Goal: Task Accomplishment & Management: Manage account settings

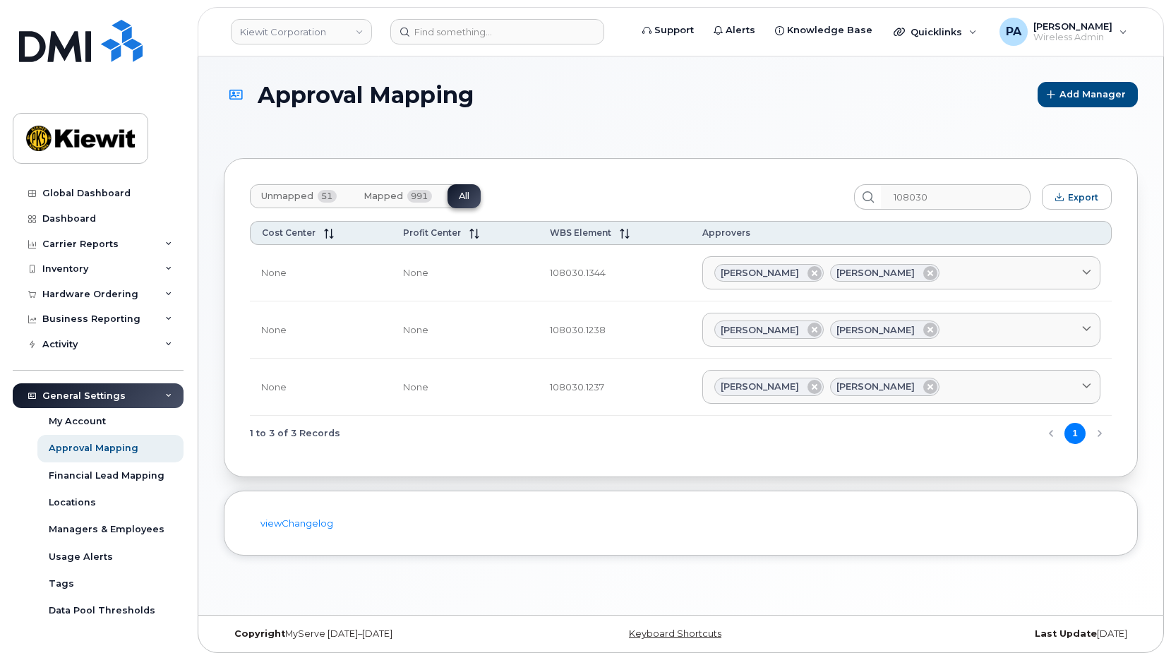
drag, startPoint x: 944, startPoint y: 195, endPoint x: 650, endPoint y: 196, distance: 294.4
click at [657, 193] on div "Unmapped 51 Mapped 991 All 108030 Export" at bounding box center [681, 196] width 862 height 25
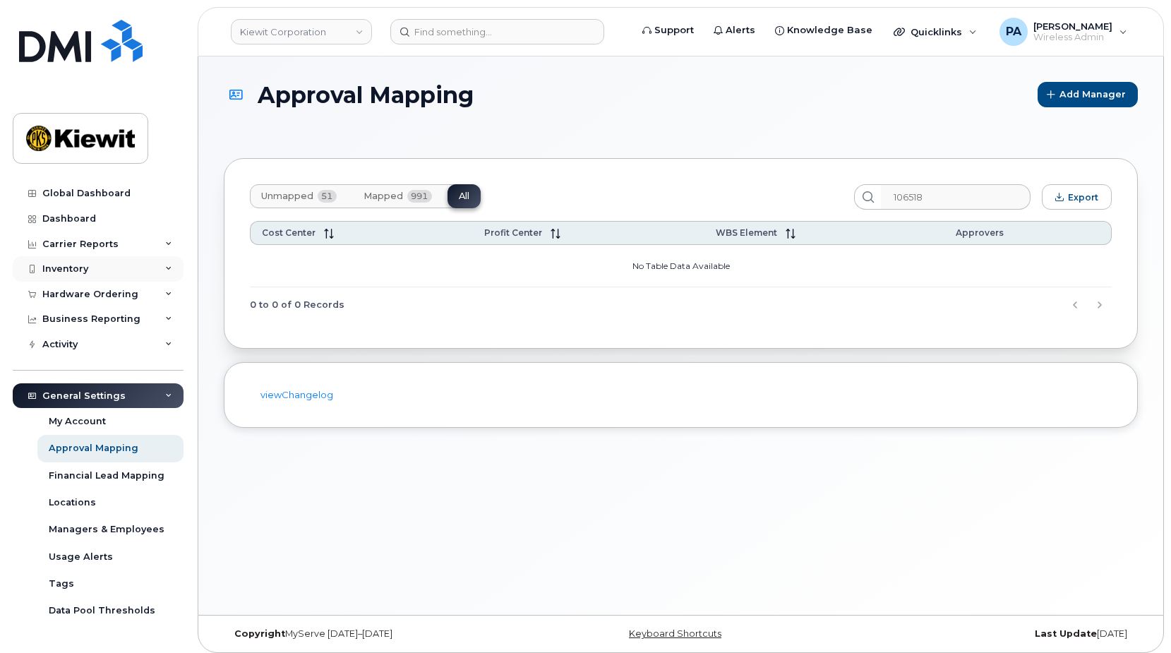
type input "106518"
click at [62, 270] on div "Inventory" at bounding box center [65, 268] width 46 height 11
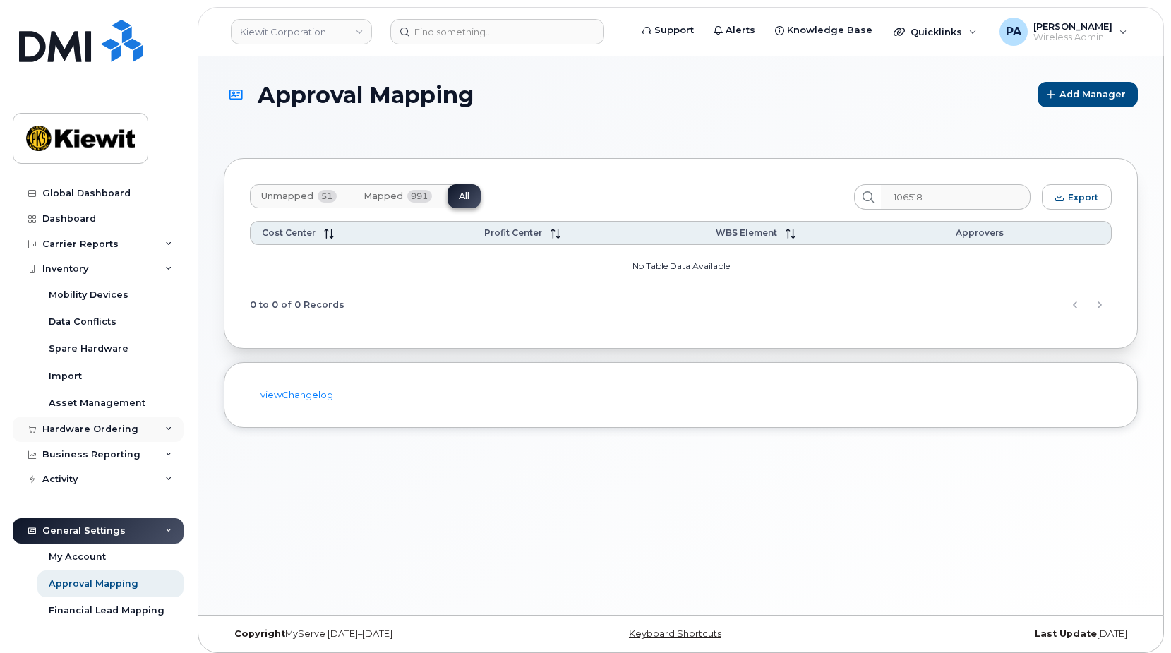
click at [92, 424] on div "Hardware Ordering" at bounding box center [90, 429] width 96 height 11
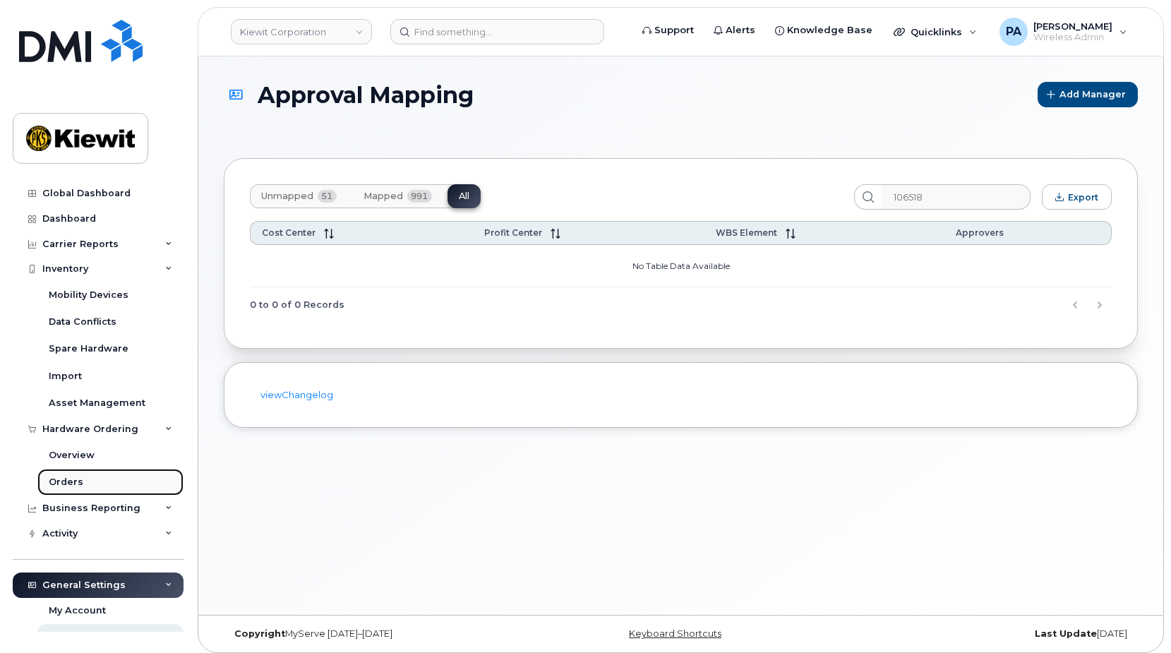
click at [61, 483] on div "Orders" at bounding box center [66, 482] width 35 height 13
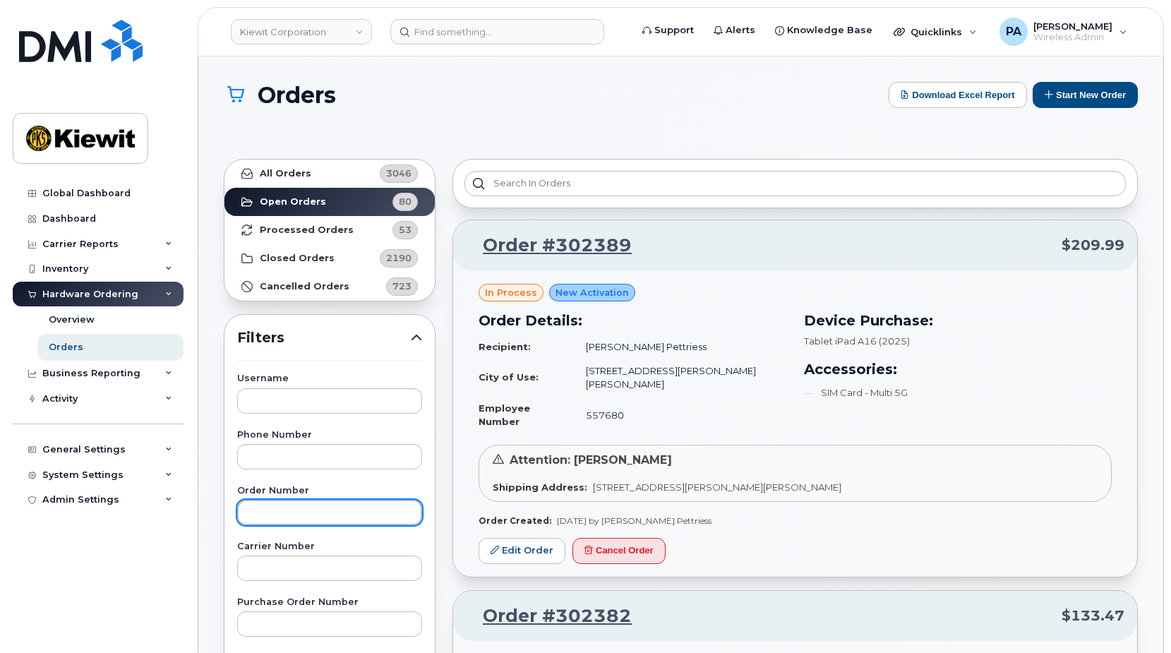
click at [272, 513] on input "text" at bounding box center [329, 512] width 185 height 25
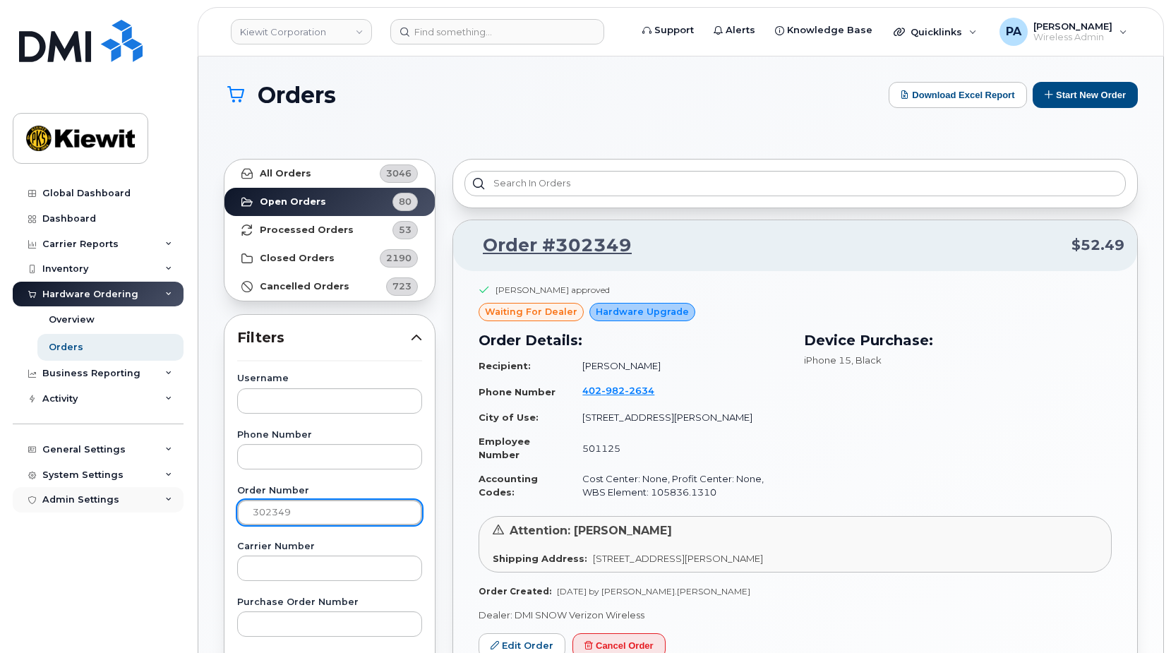
drag, startPoint x: 208, startPoint y: 513, endPoint x: 64, endPoint y: 496, distance: 145.7
click at [198, 496] on div "Kiewit Corporation Support Alerts Knowledge Base Quicklinks Suspend / Cancel De…" at bounding box center [680, 607] width 965 height 1103
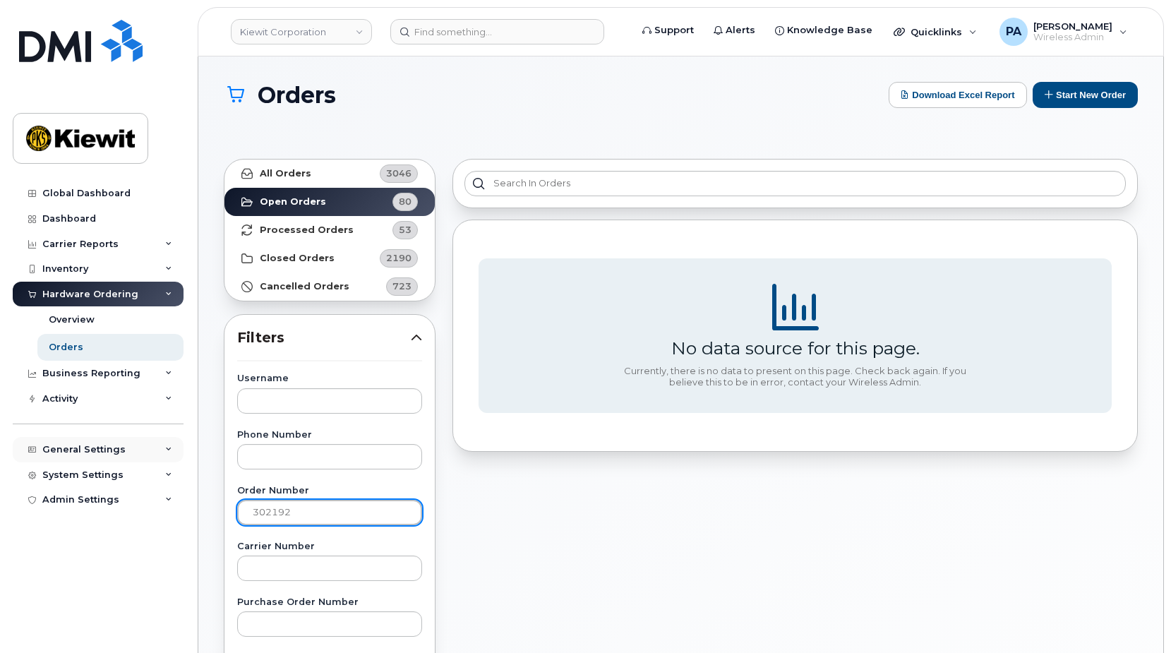
drag, startPoint x: 323, startPoint y: 516, endPoint x: 105, endPoint y: 458, distance: 225.9
click at [198, 460] on div "Kiewit Corporation Support Alerts Knowledge Base Quicklinks Suspend / Cancel De…" at bounding box center [680, 607] width 965 height 1103
click at [305, 519] on input "302192" at bounding box center [329, 512] width 185 height 25
type input "302129"
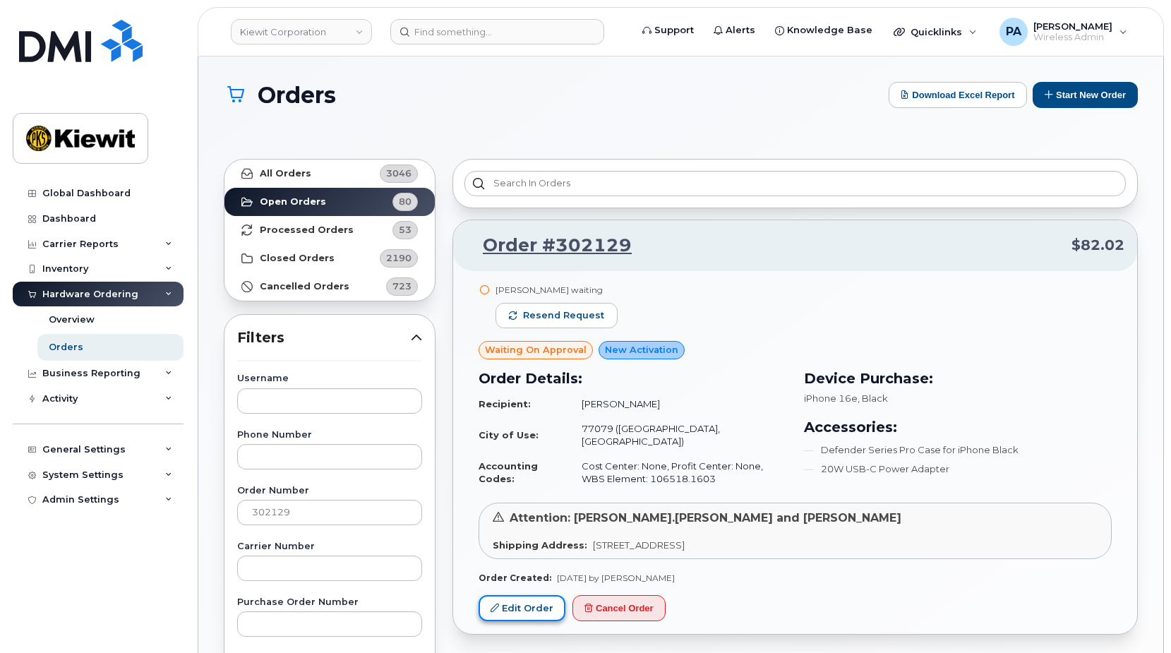
click at [509, 601] on link "Edit Order" at bounding box center [522, 608] width 87 height 26
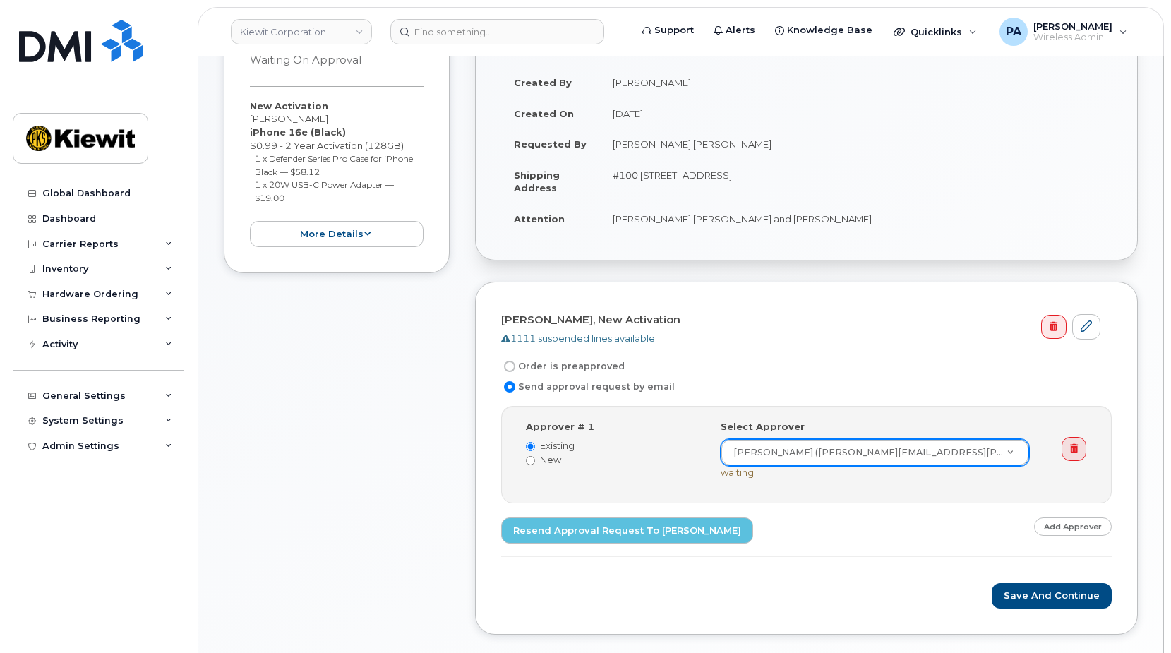
scroll to position [282, 0]
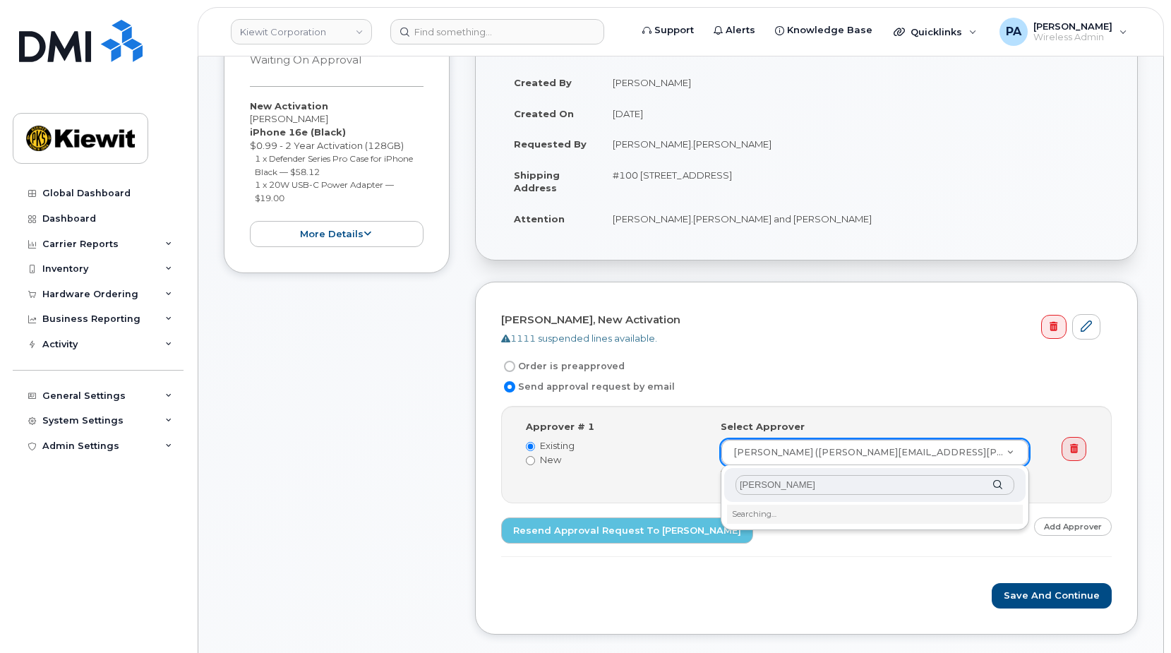
type input "parker"
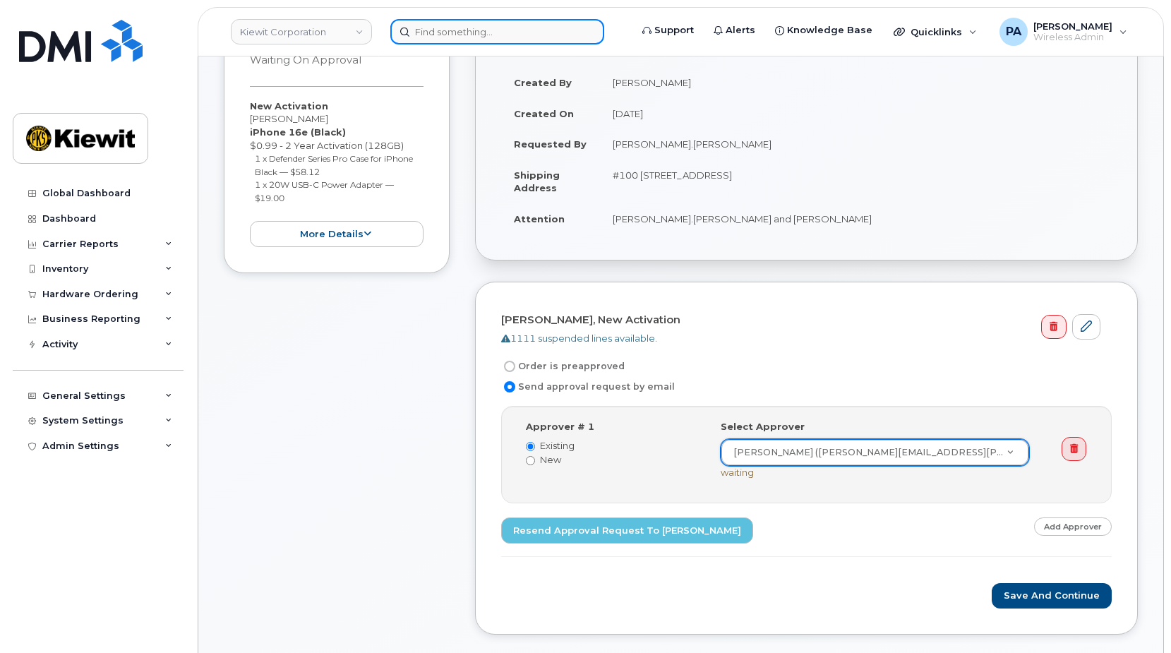
click at [507, 23] on input at bounding box center [497, 31] width 214 height 25
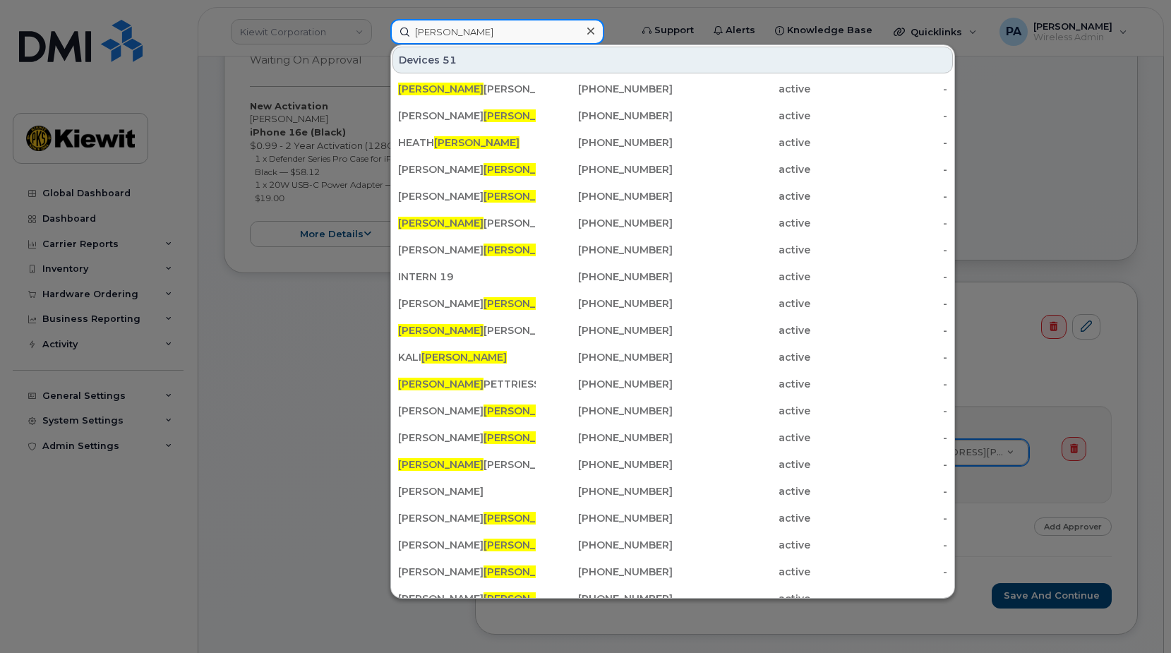
click at [475, 29] on input "parker" at bounding box center [497, 31] width 214 height 25
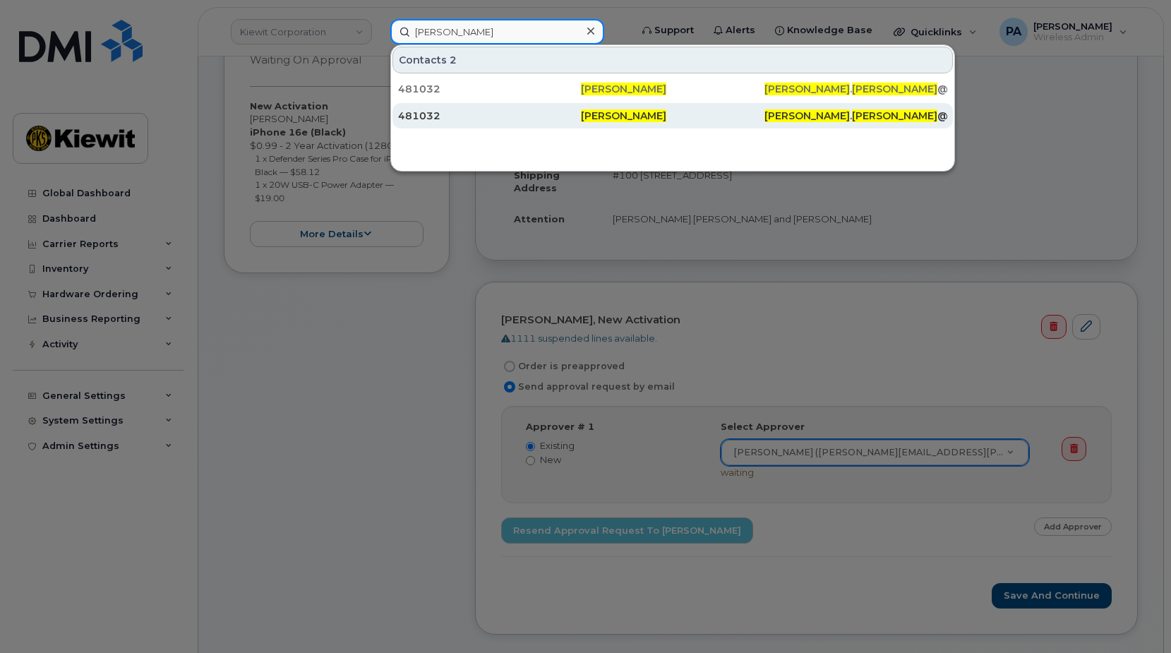
type input "parker duncan"
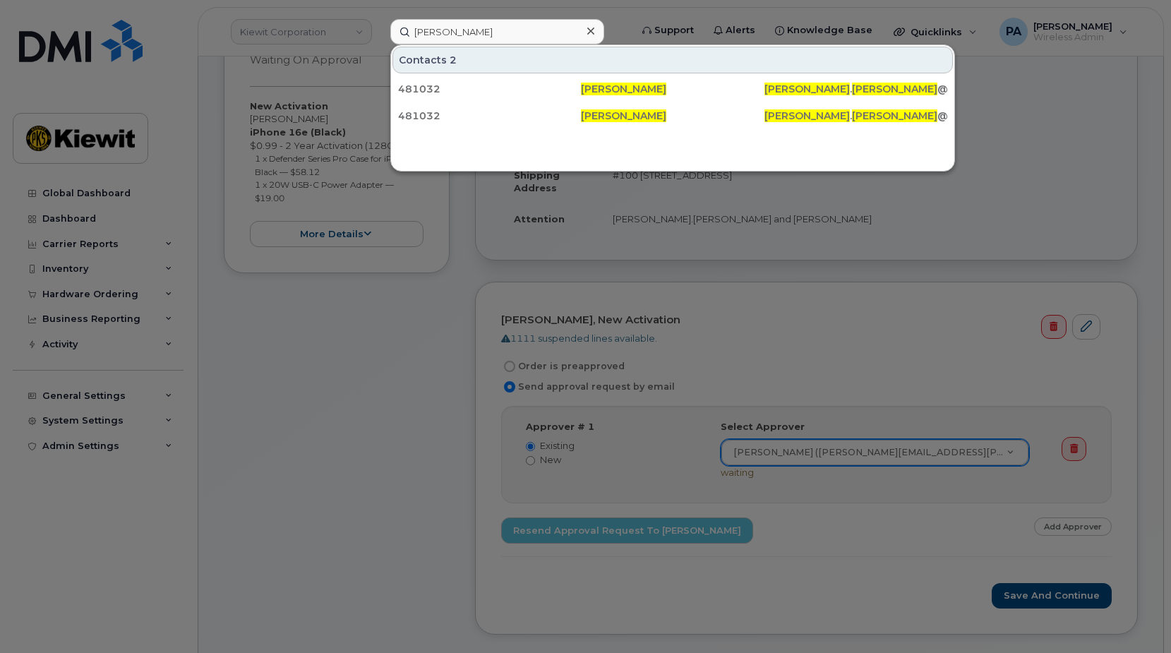
click at [731, 294] on div at bounding box center [585, 326] width 1171 height 653
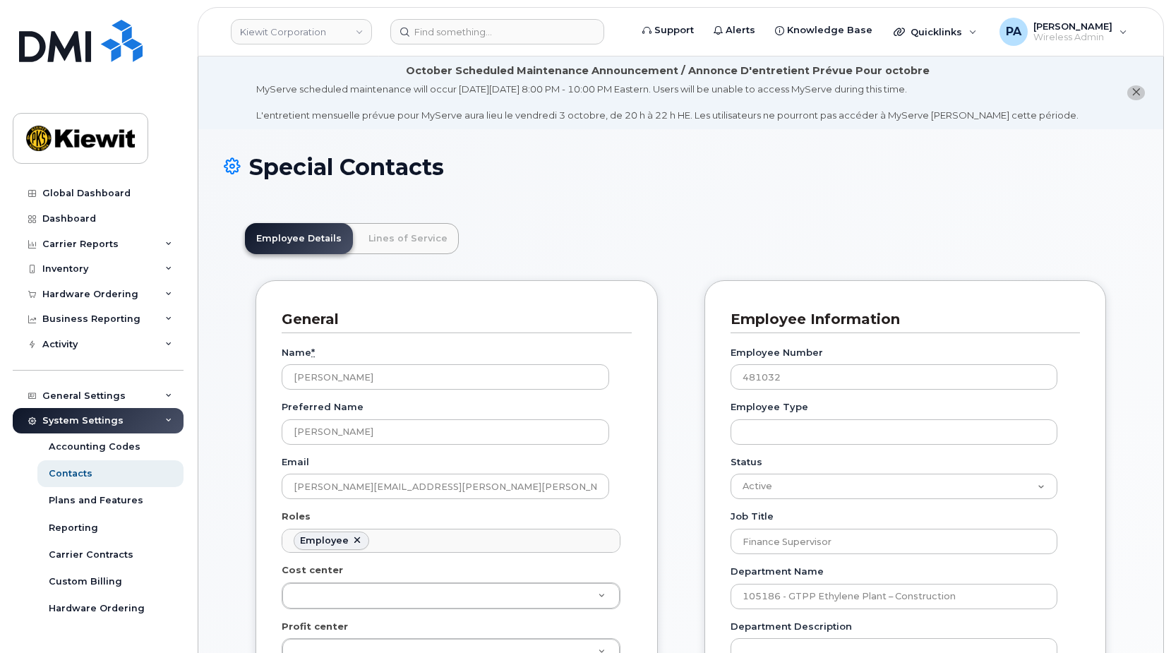
scroll to position [42, 0]
click at [401, 546] on ul "Employee" at bounding box center [451, 541] width 338 height 23
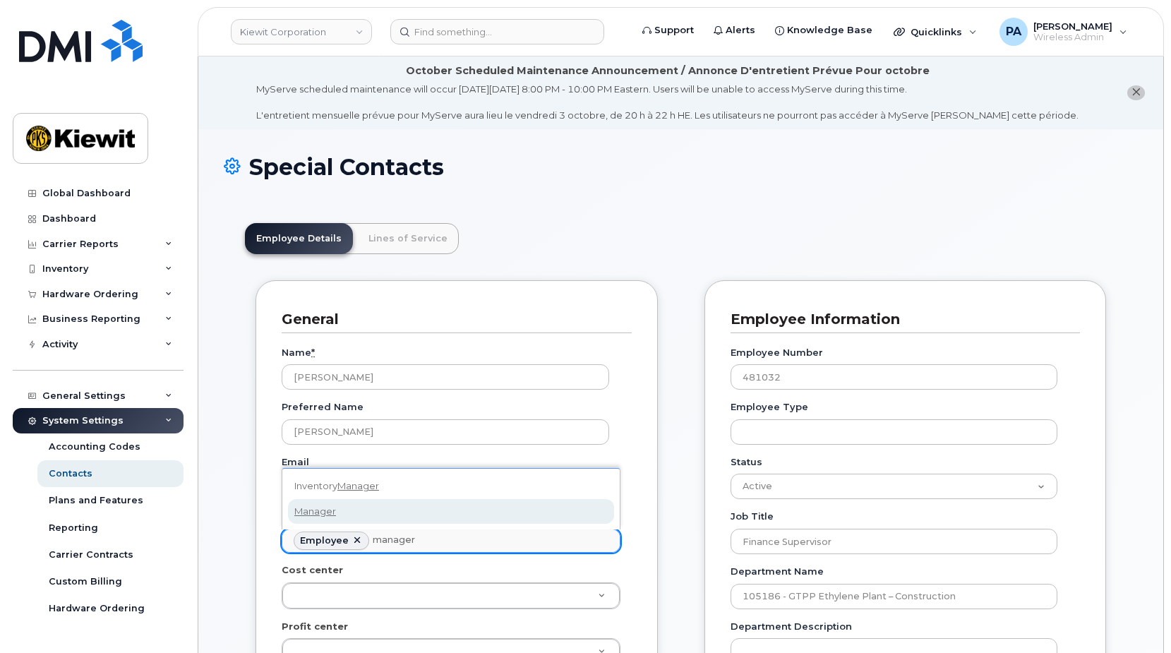
type input "manager"
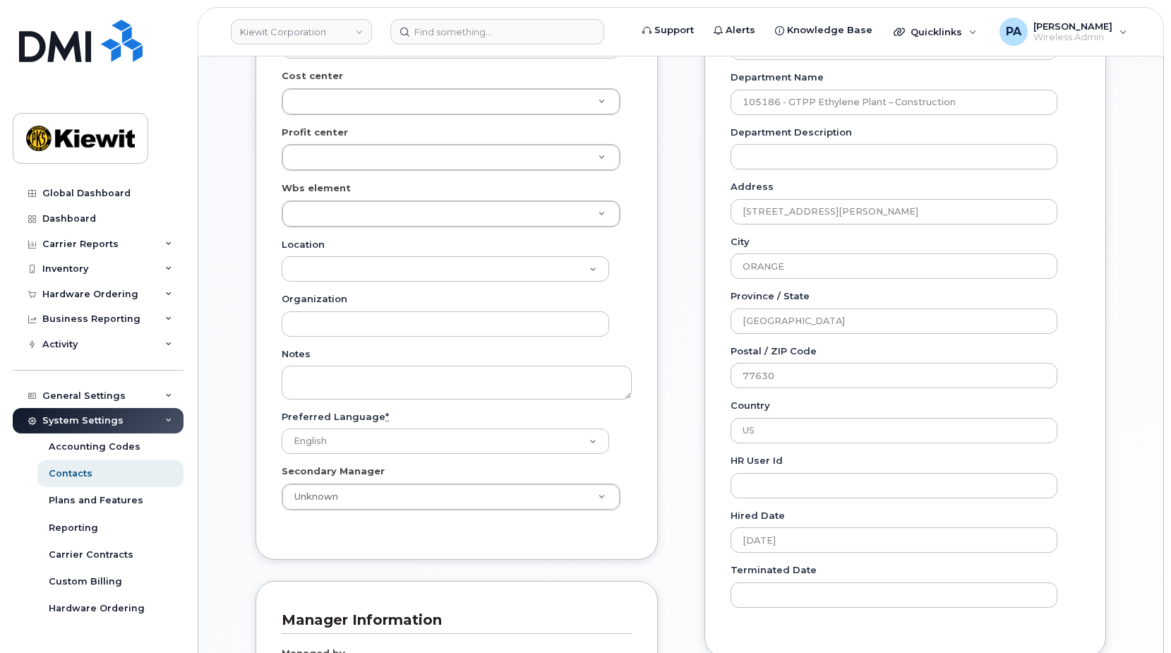
scroll to position [918, 0]
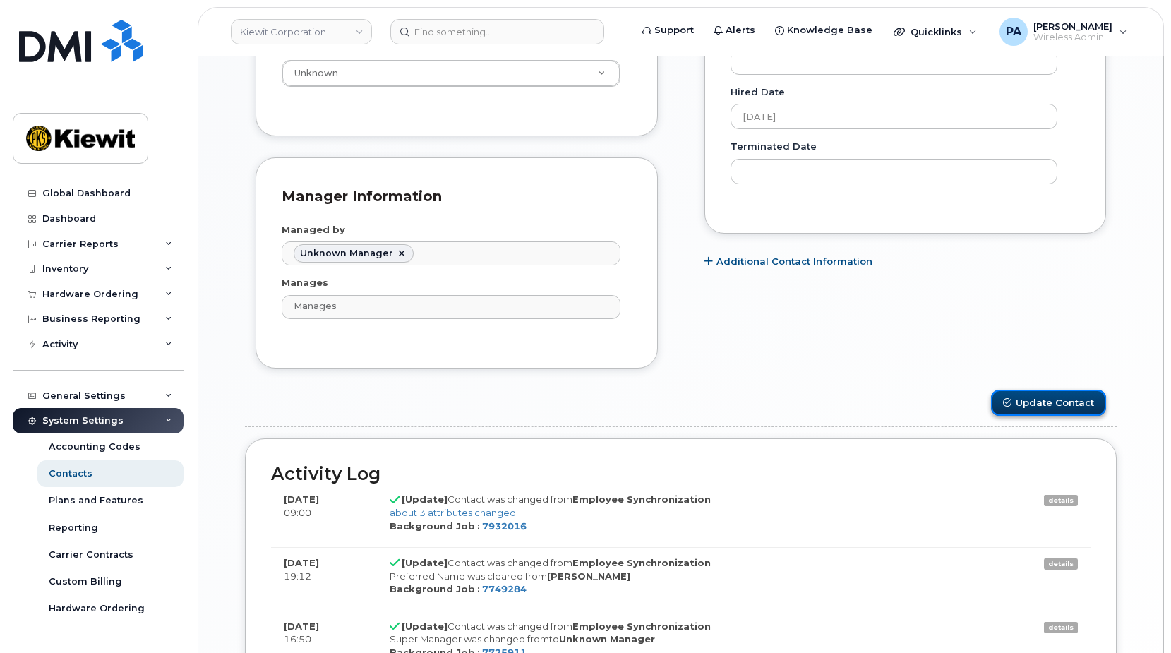
click at [1065, 399] on button "Update Contact" at bounding box center [1048, 403] width 115 height 26
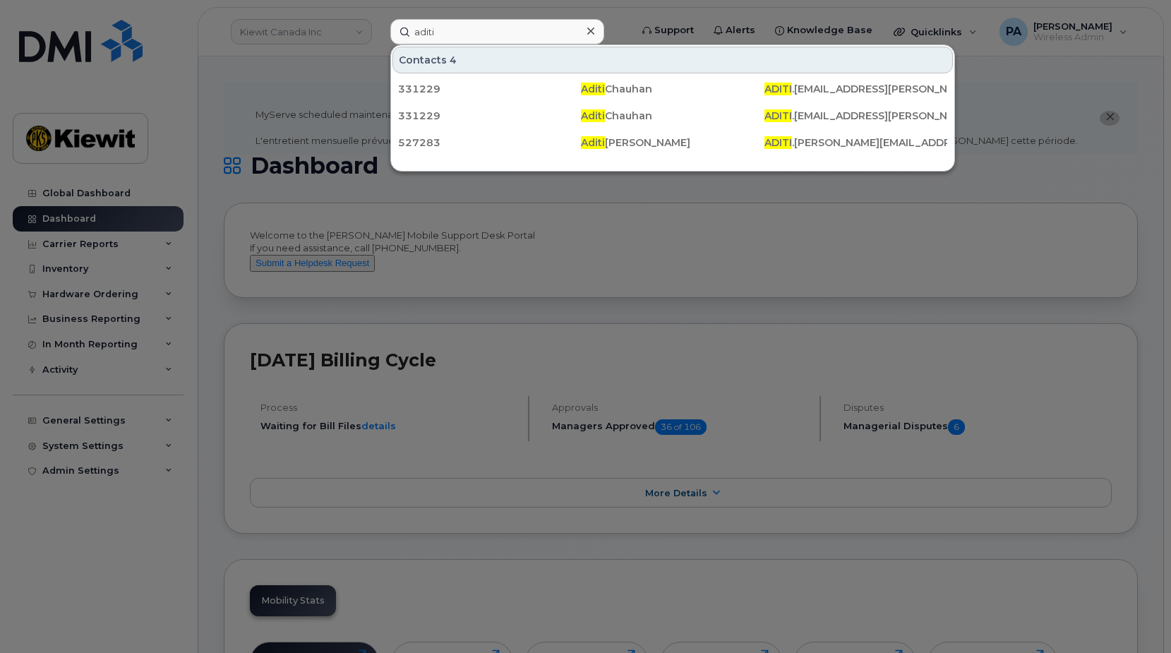
drag, startPoint x: 436, startPoint y: 30, endPoint x: 312, endPoint y: 37, distance: 123.8
click at [379, 37] on div "aditi Contacts 4 331229 Aditi Chauhan ADITI .CHAUHAN@KIEWIT.COM 331229 Aditi Ch…" at bounding box center [505, 31] width 253 height 25
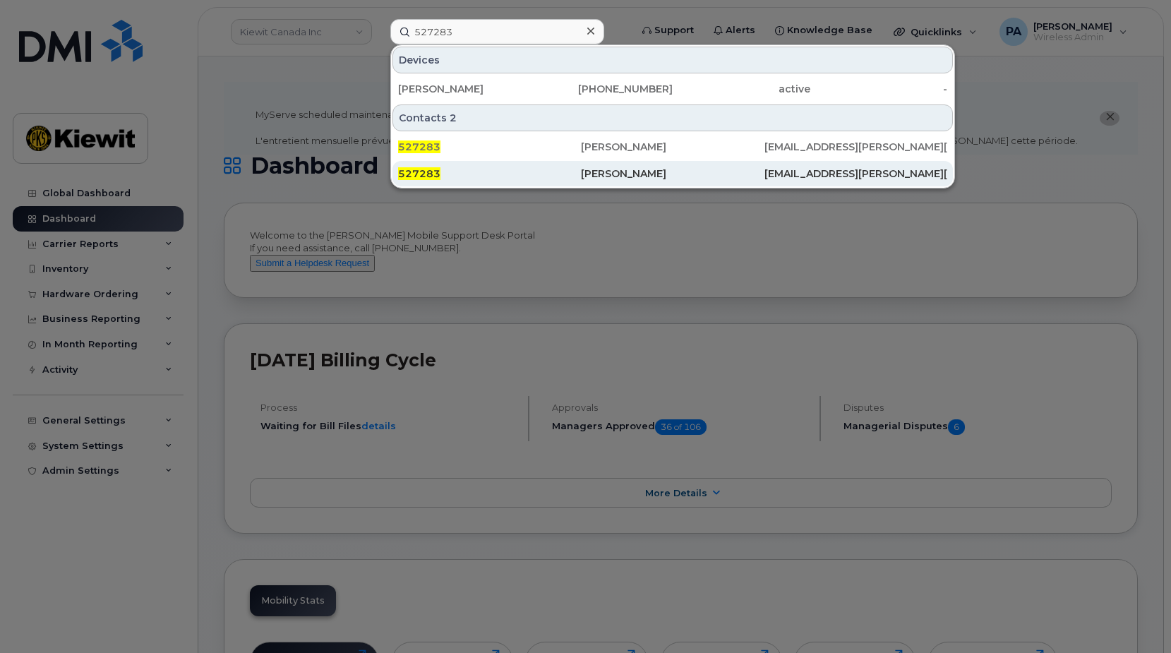
type input "527283"
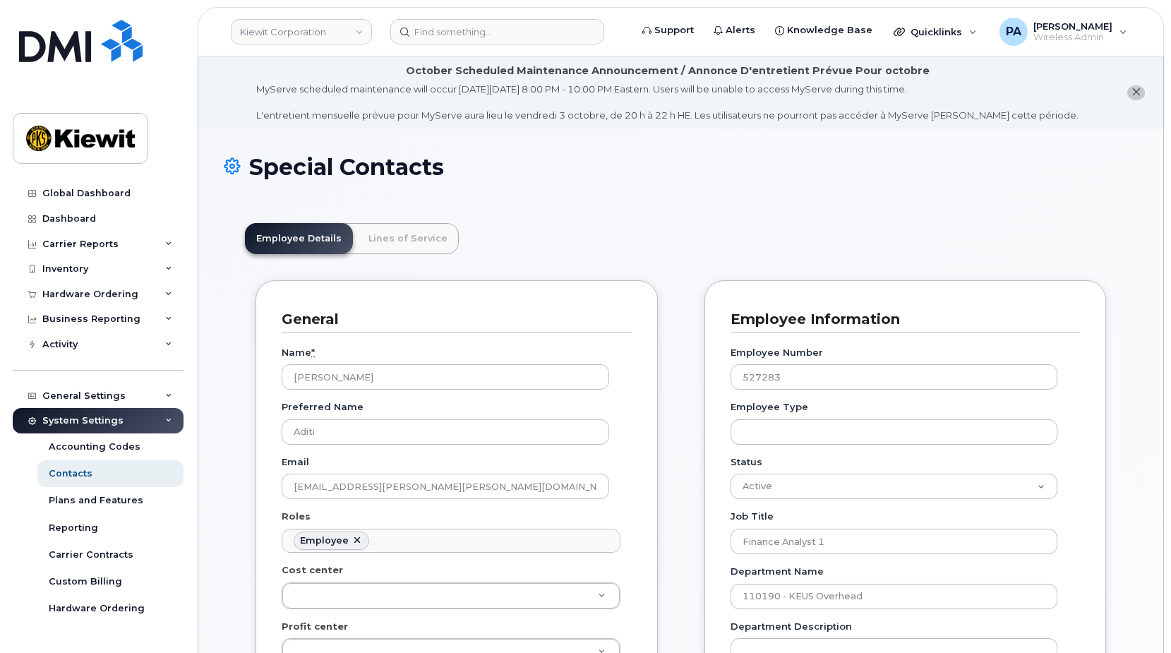
scroll to position [42, 0]
click at [402, 539] on ul "Employee" at bounding box center [451, 541] width 338 height 23
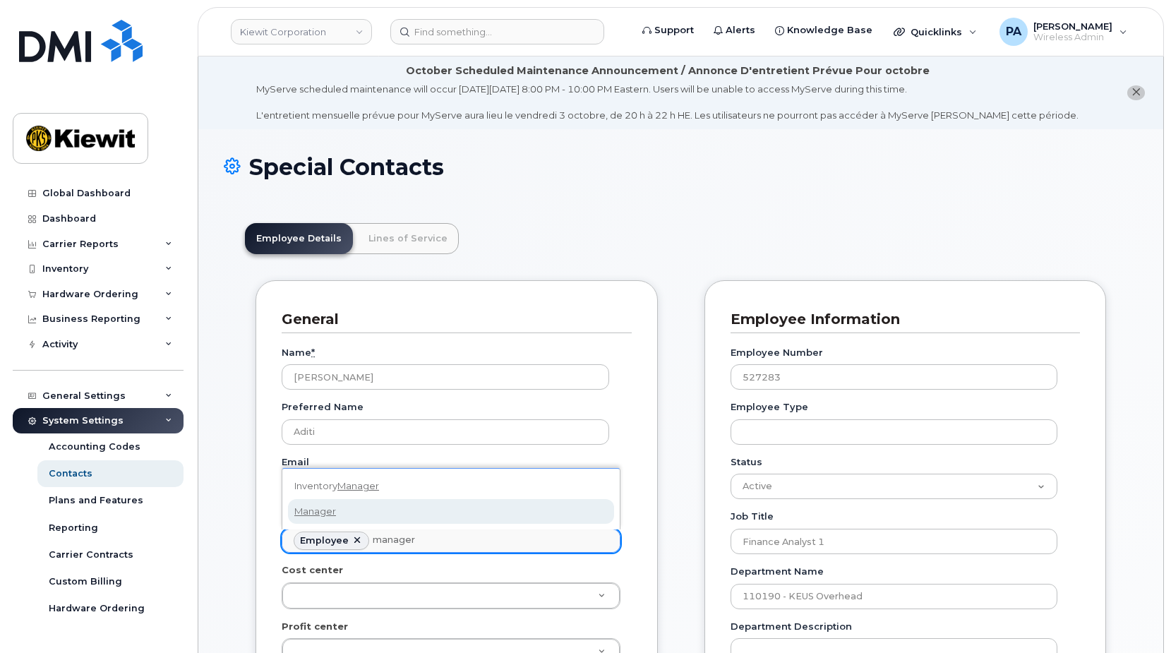
type input "manager"
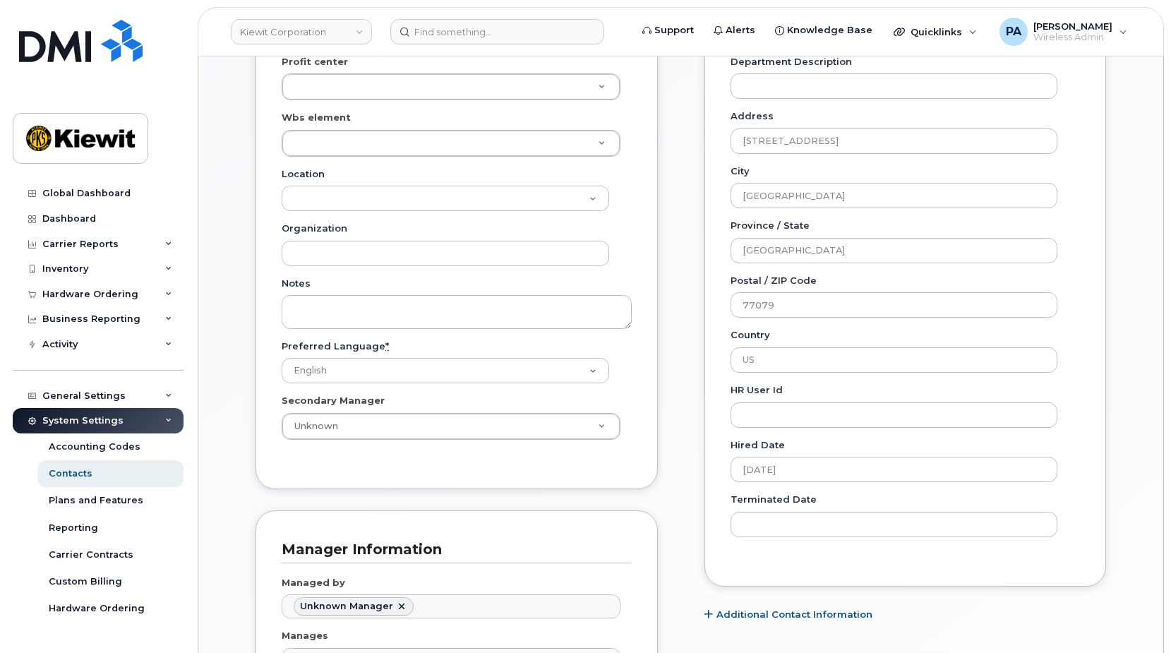
scroll to position [918, 0]
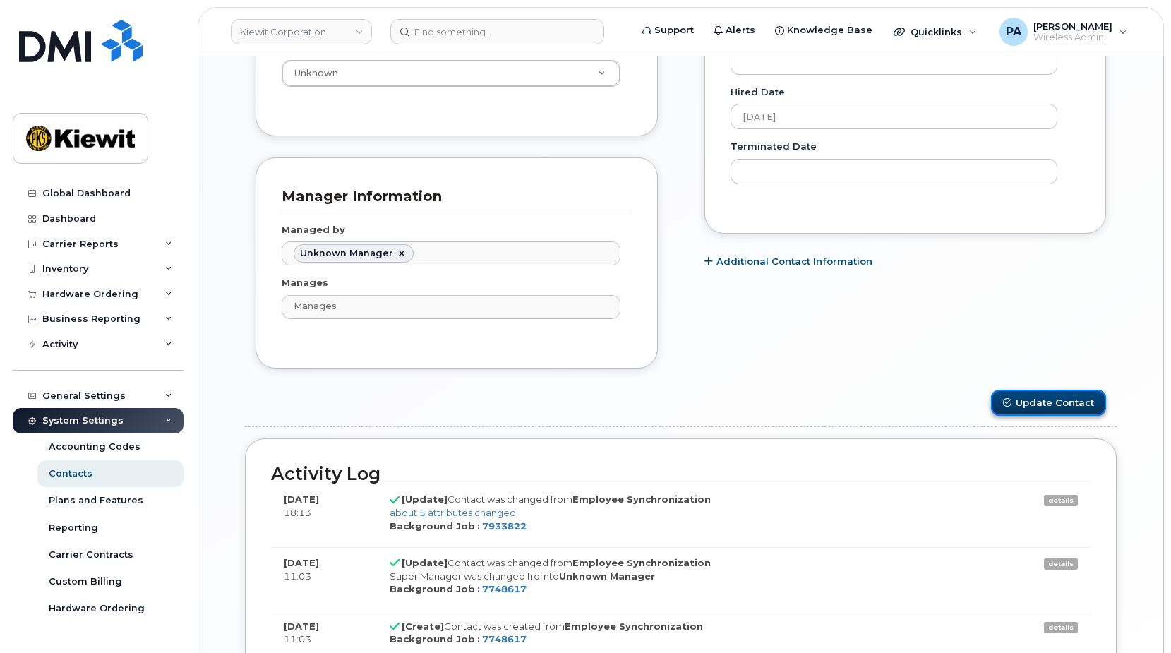
click at [1037, 401] on button "Update Contact" at bounding box center [1048, 403] width 115 height 26
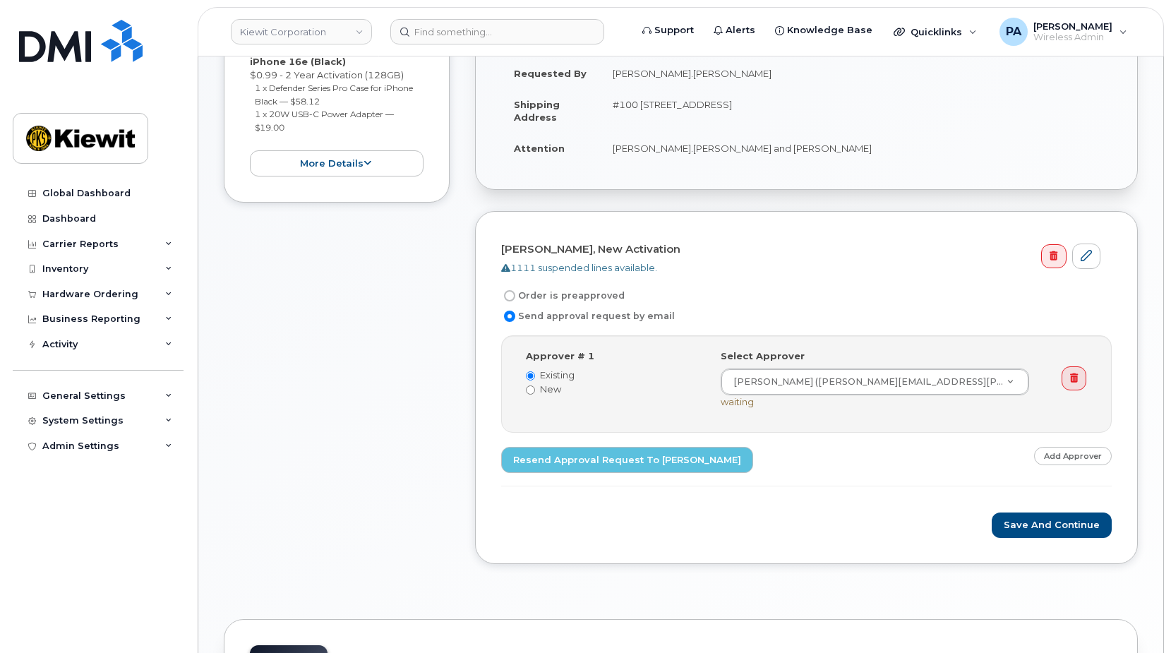
scroll to position [424, 0]
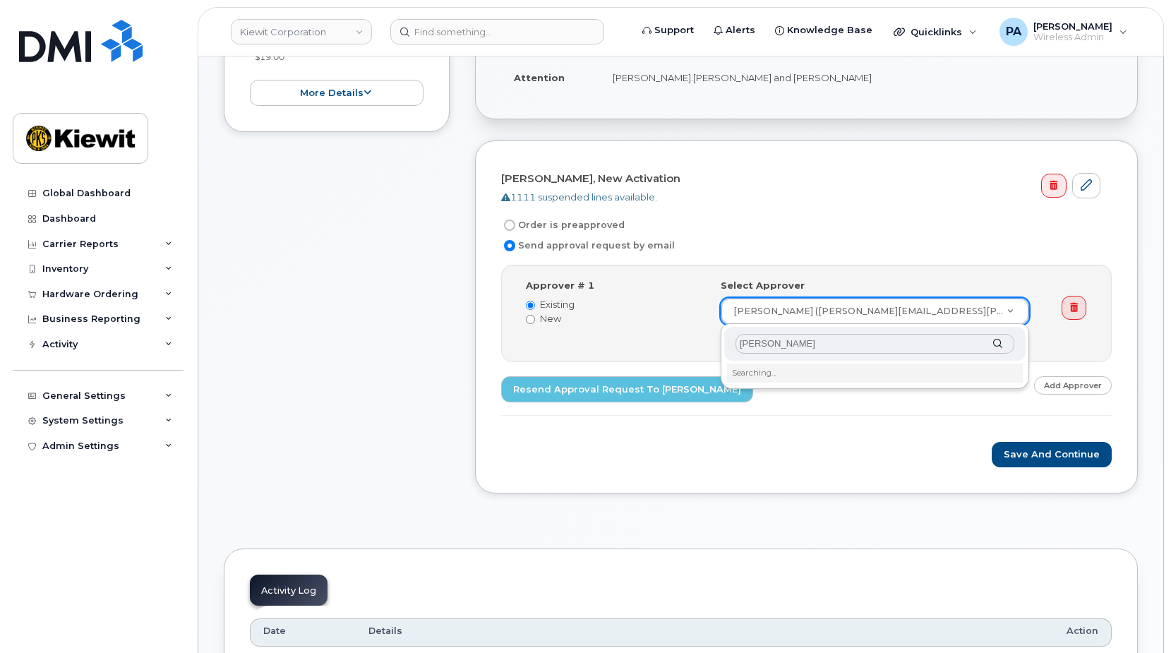
type input "[PERSON_NAME]"
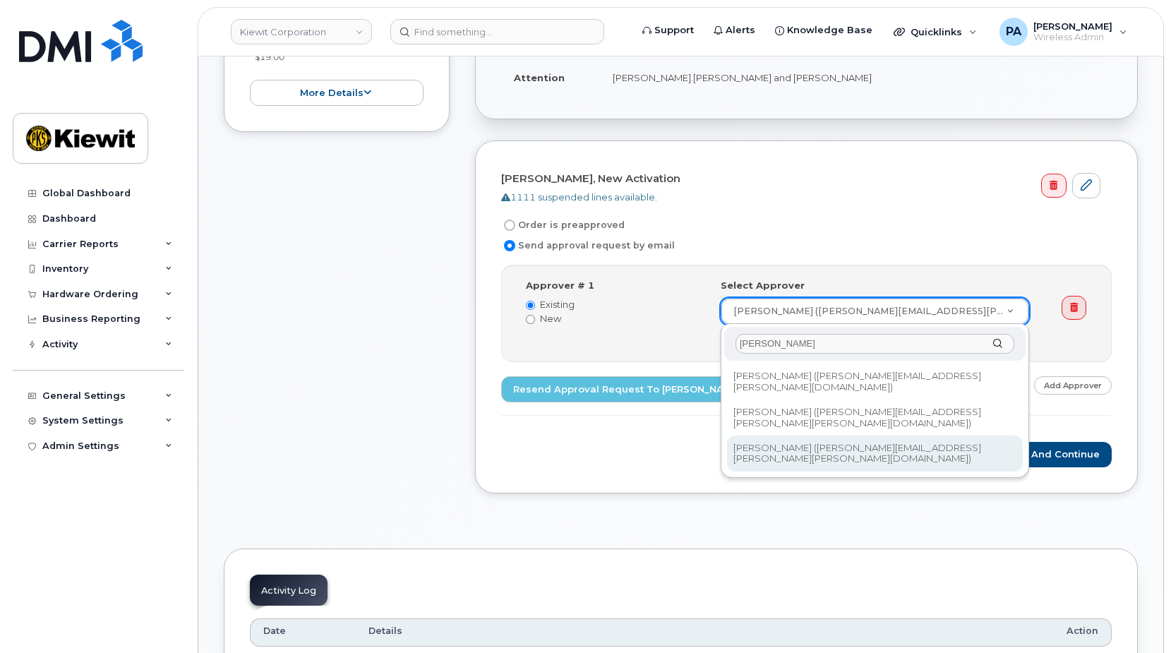
drag, startPoint x: 776, startPoint y: 429, endPoint x: 818, endPoint y: 419, distance: 43.5
type input "2159797"
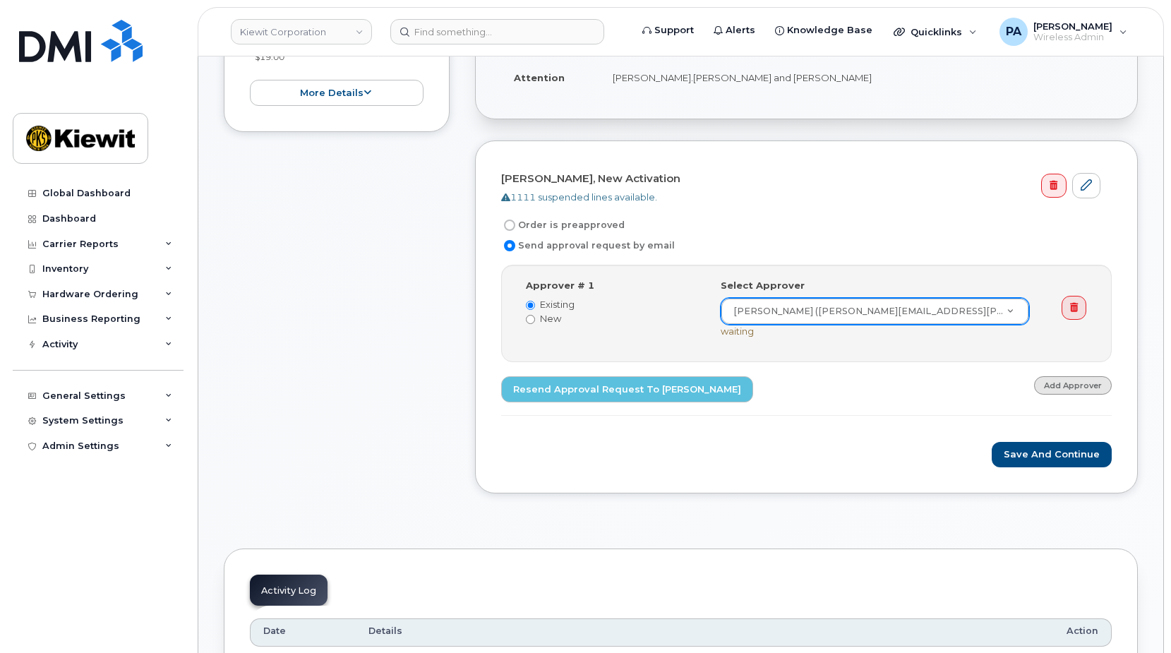
click at [1076, 378] on link "Add Approver" at bounding box center [1073, 385] width 78 height 18
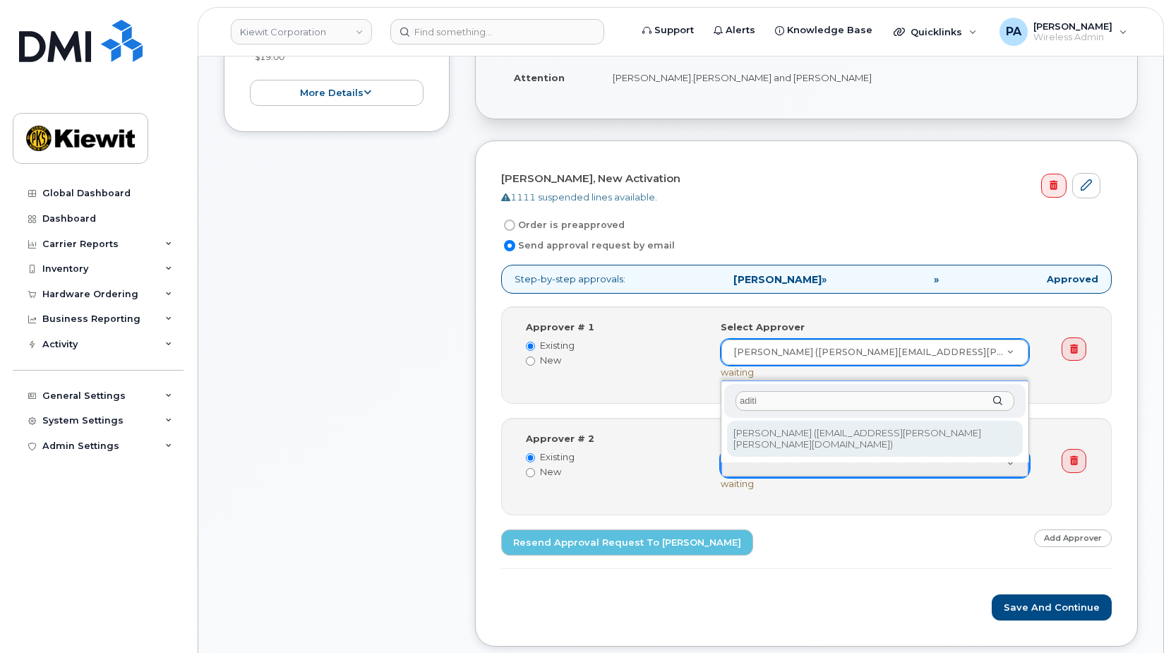
type input "aditi"
type input "2313917"
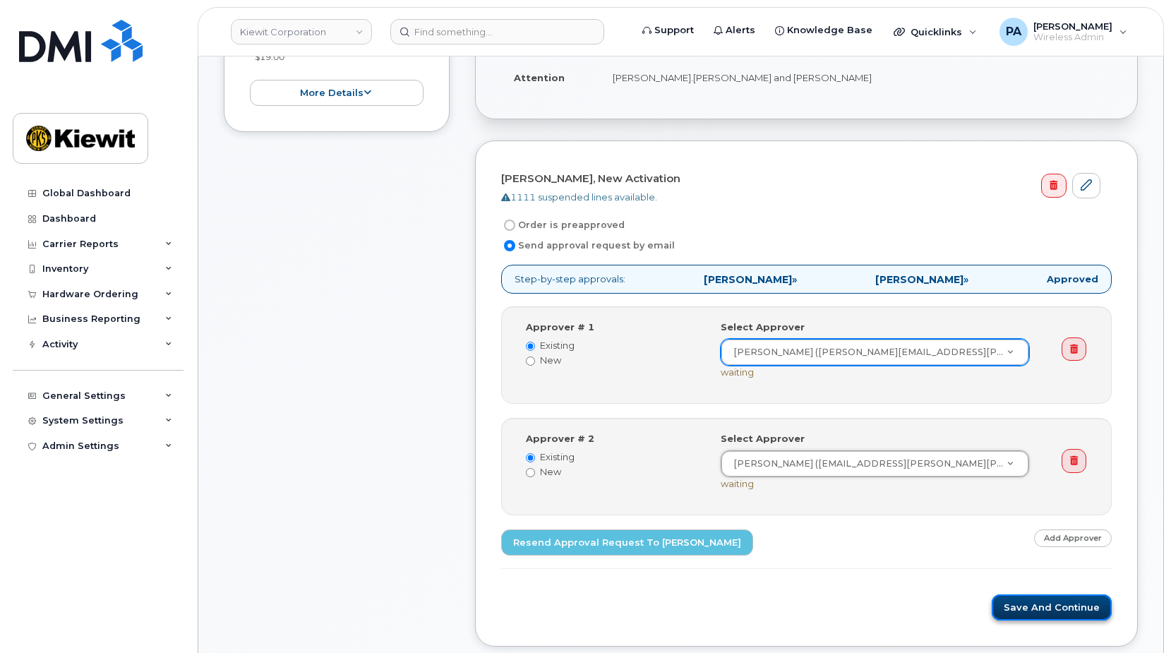
click at [1061, 610] on button "Save and Continue" at bounding box center [1052, 608] width 120 height 26
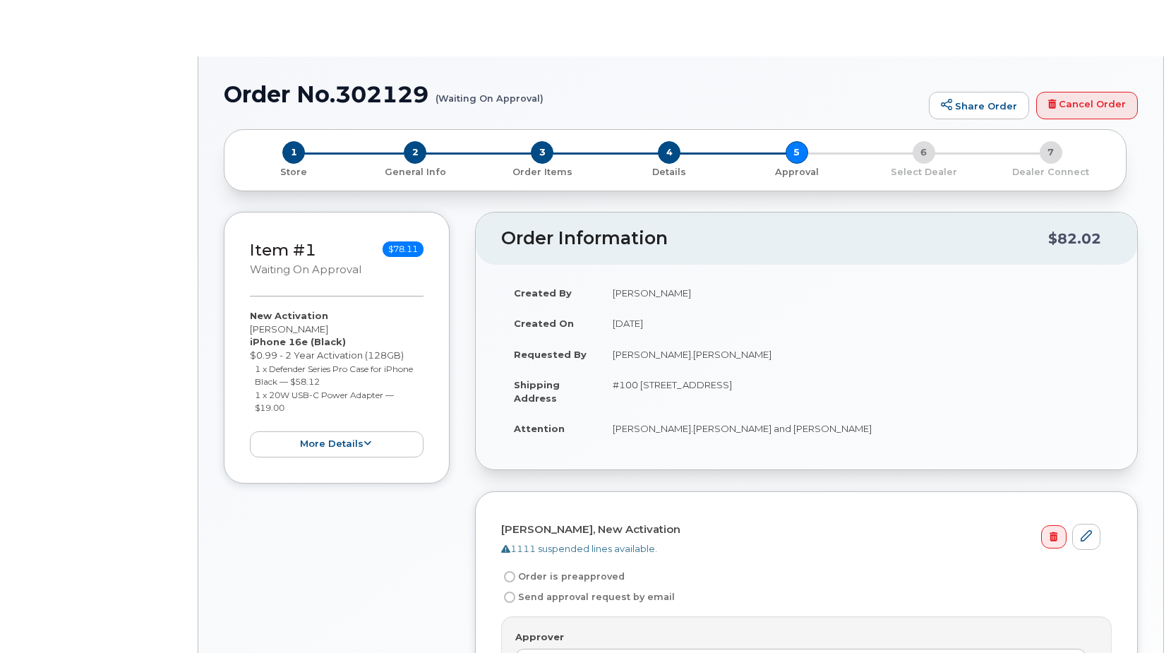
radio input "true"
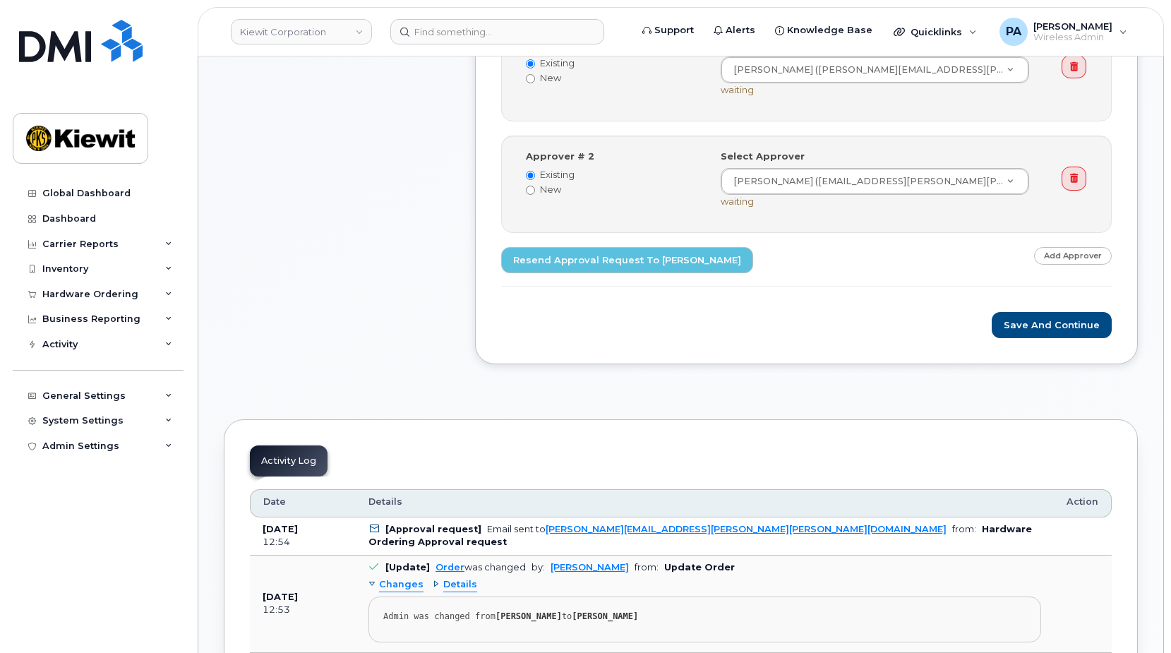
scroll to position [777, 0]
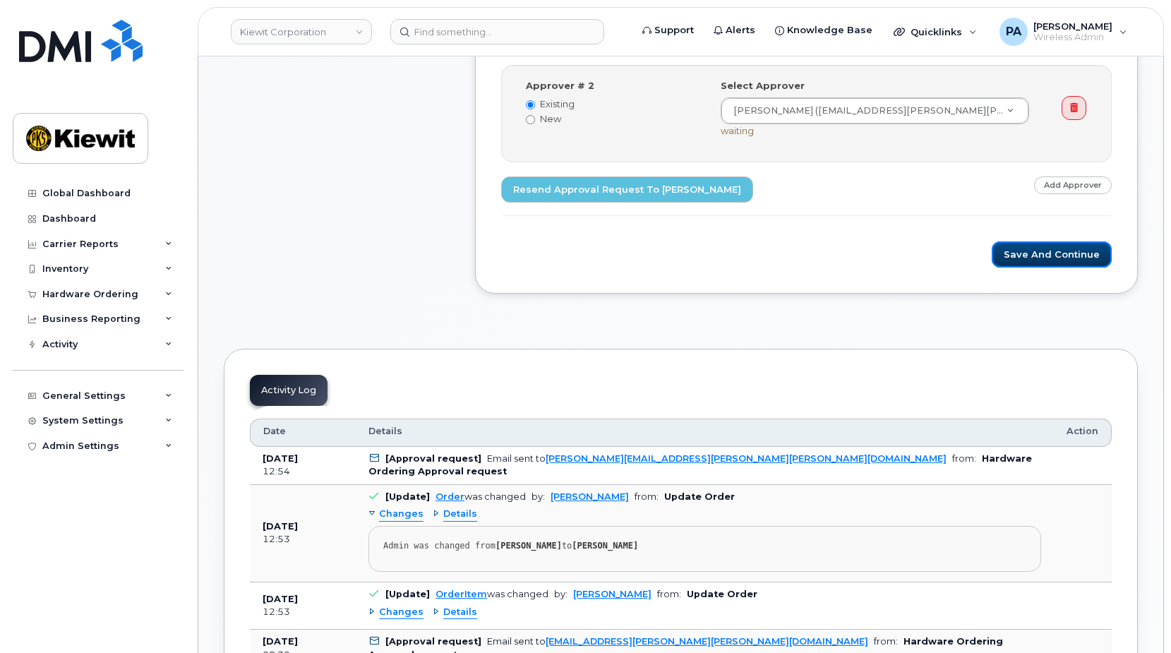
drag, startPoint x: 1059, startPoint y: 253, endPoint x: 1038, endPoint y: 243, distance: 23.7
click at [1059, 253] on button "Save and Continue" at bounding box center [1052, 254] width 120 height 26
